Goal: Task Accomplishment & Management: Use online tool/utility

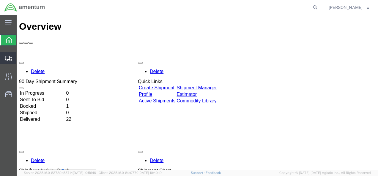
click at [0, 0] on span "Create from Template" at bounding box center [0, 0] width 0 height 0
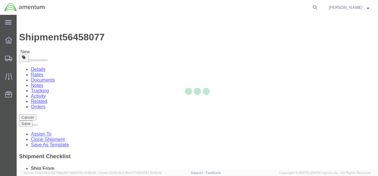
select select
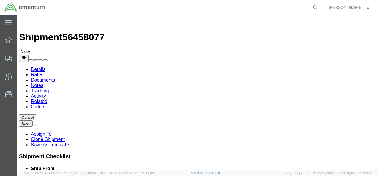
click input "Amentum Services"
type input "Amentum SERVICES"
drag, startPoint x: 80, startPoint y: 86, endPoint x: 83, endPoint y: 102, distance: 15.6
click body "Shipment 56458077 New Details Rates Documents Notes Tracking Activity Related O…"
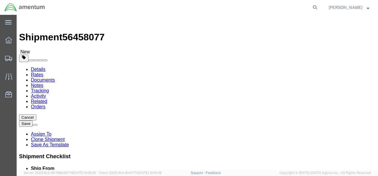
click input "[PERSON_NAME] T-34 [PERSON_NAME]"
